Goal: Check status

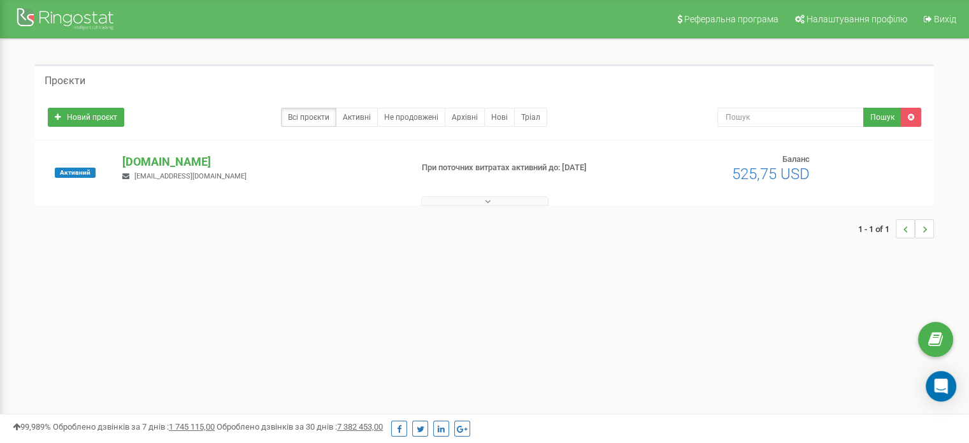
click at [199, 157] on p "[DOMAIN_NAME]" at bounding box center [261, 162] width 278 height 17
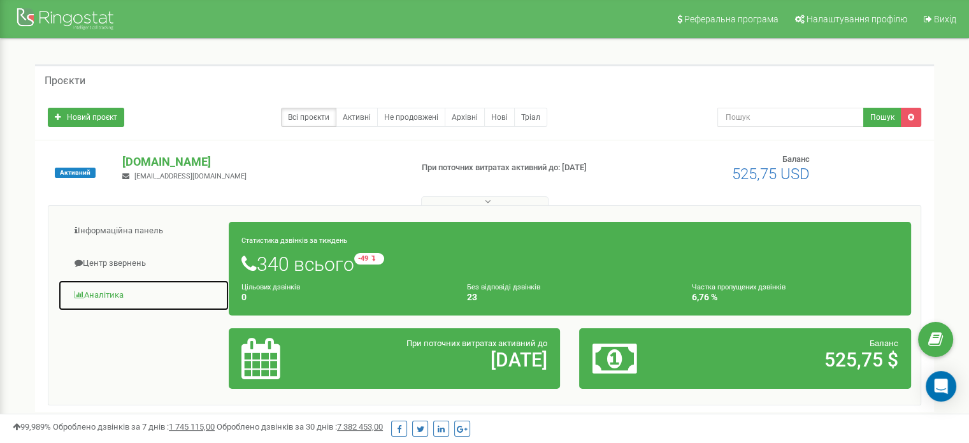
click at [104, 297] on link "Аналiтика" at bounding box center [143, 295] width 171 height 31
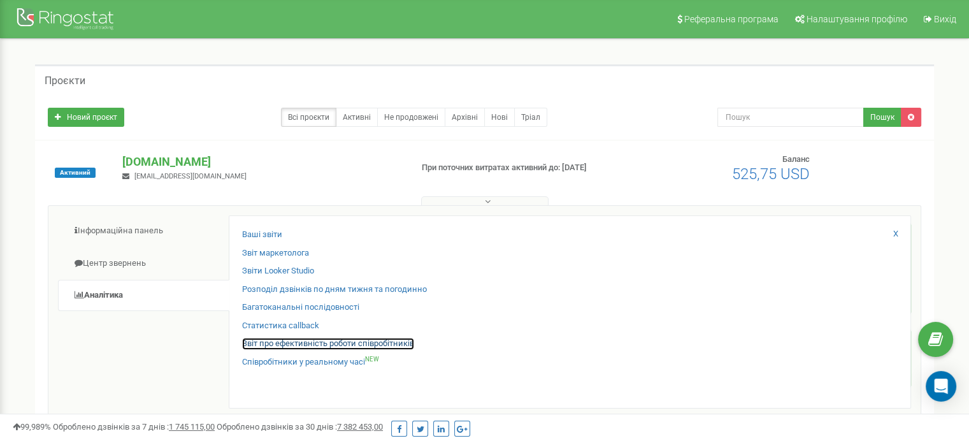
click at [313, 349] on link "Звіт про ефективність роботи співробітників" at bounding box center [328, 344] width 172 height 12
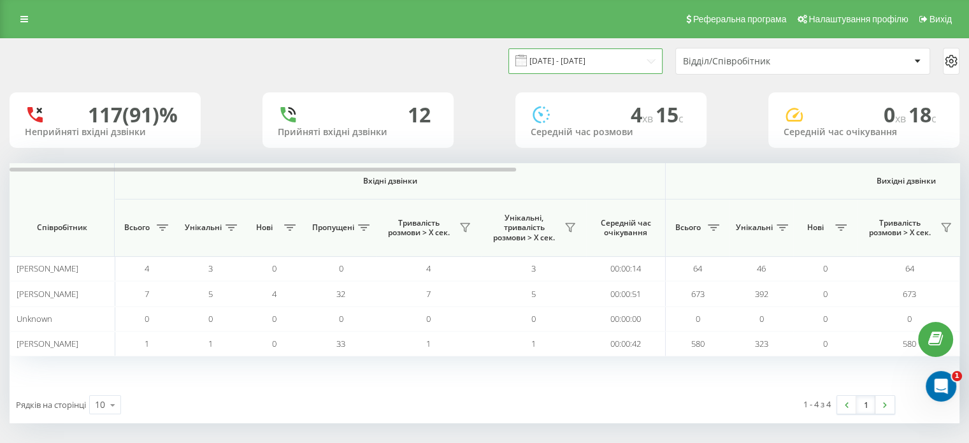
click at [591, 61] on input "[DATE] - [DATE]" at bounding box center [585, 60] width 154 height 25
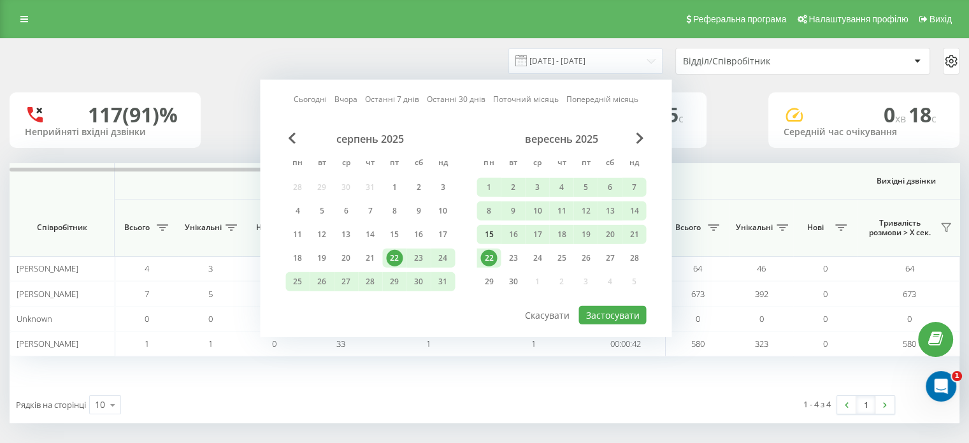
click at [491, 234] on div "15" at bounding box center [488, 234] width 17 height 17
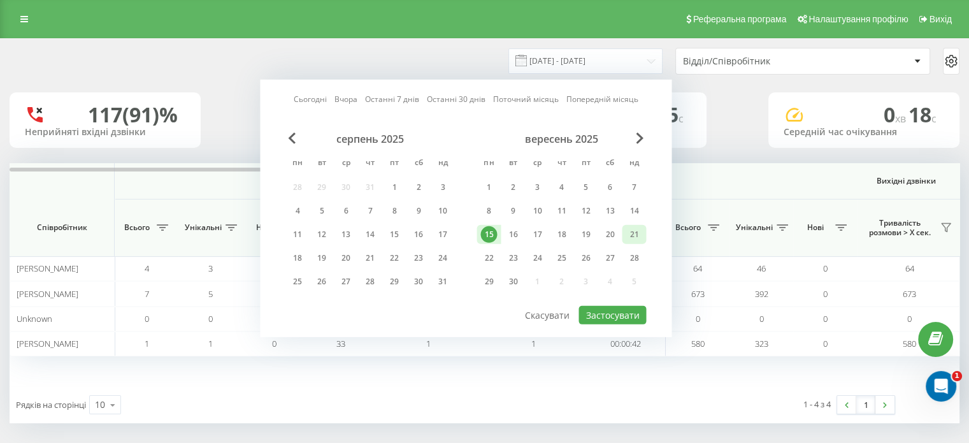
click at [639, 236] on div "21" at bounding box center [634, 234] width 17 height 17
click at [636, 310] on button "Застосувати" at bounding box center [613, 315] width 68 height 18
type input "[DATE] - [DATE]"
